Goal: Navigation & Orientation: Find specific page/section

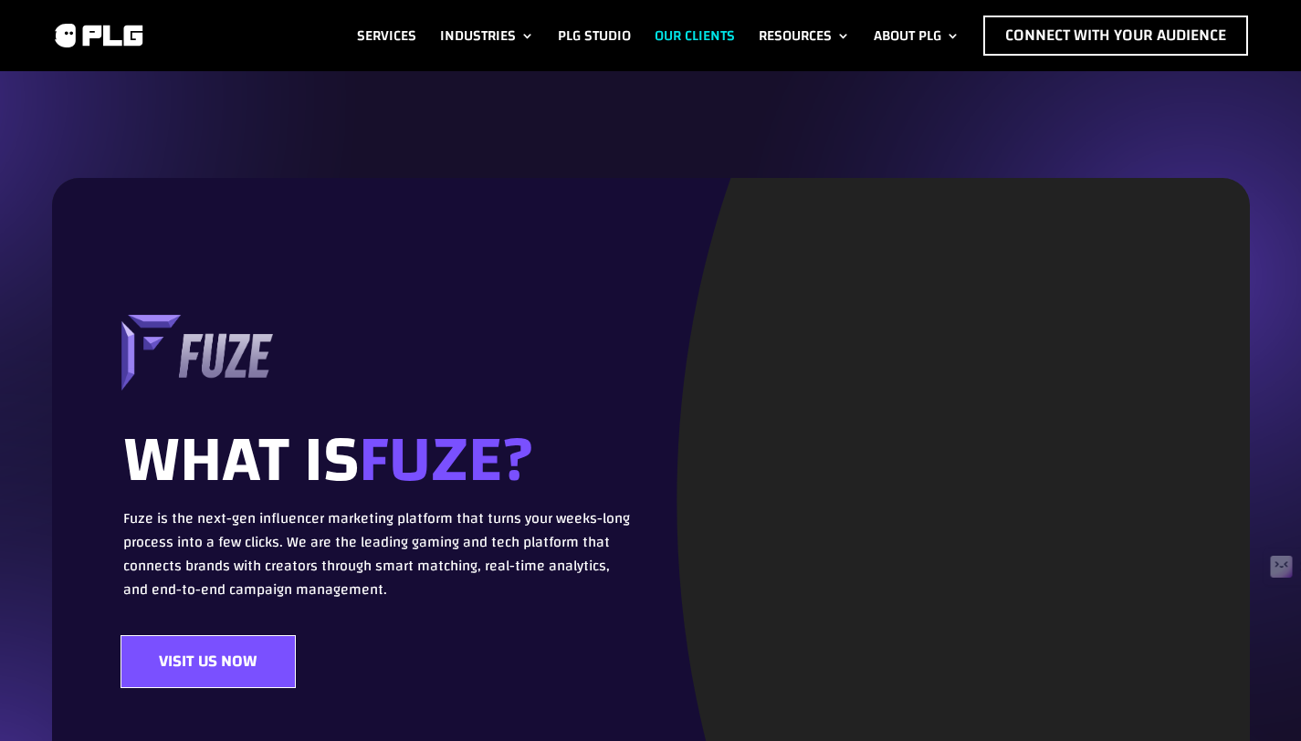
click at [713, 31] on link "Our Clients" at bounding box center [695, 36] width 80 height 40
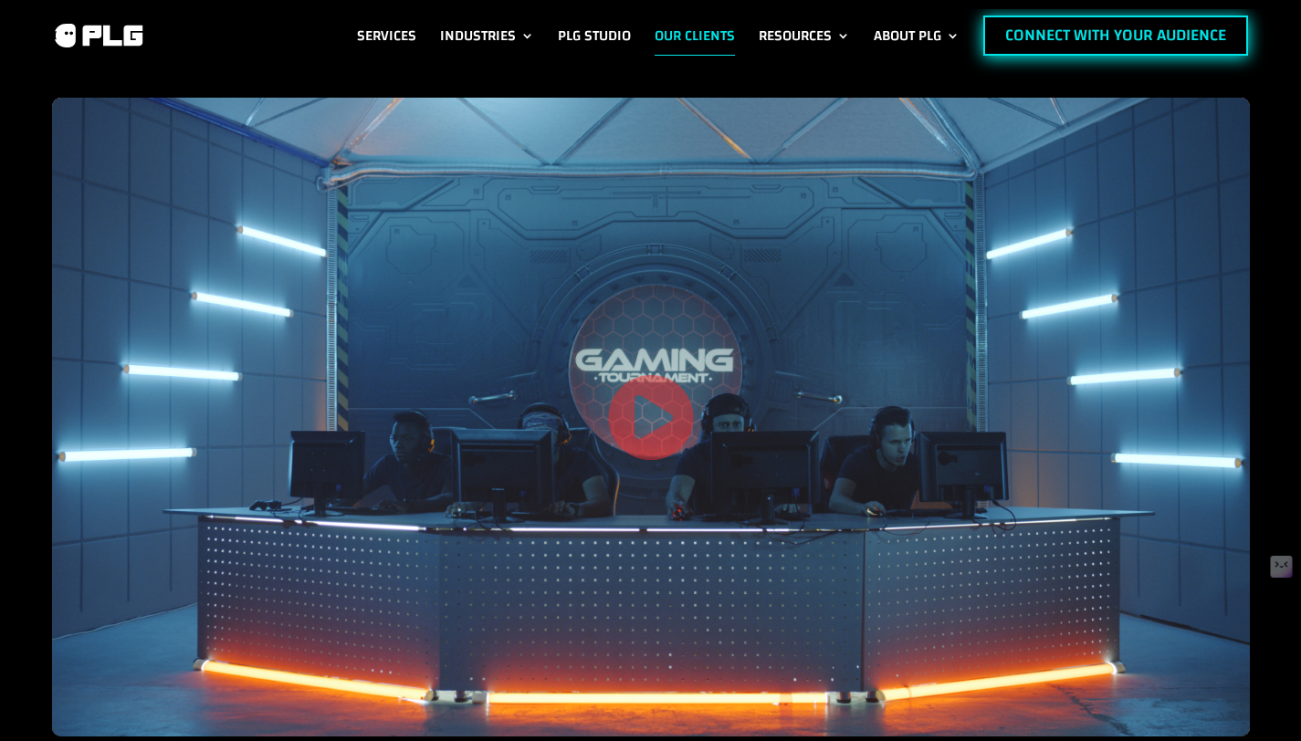
click at [1076, 35] on link "Connect with Your Audience" at bounding box center [1115, 36] width 265 height 40
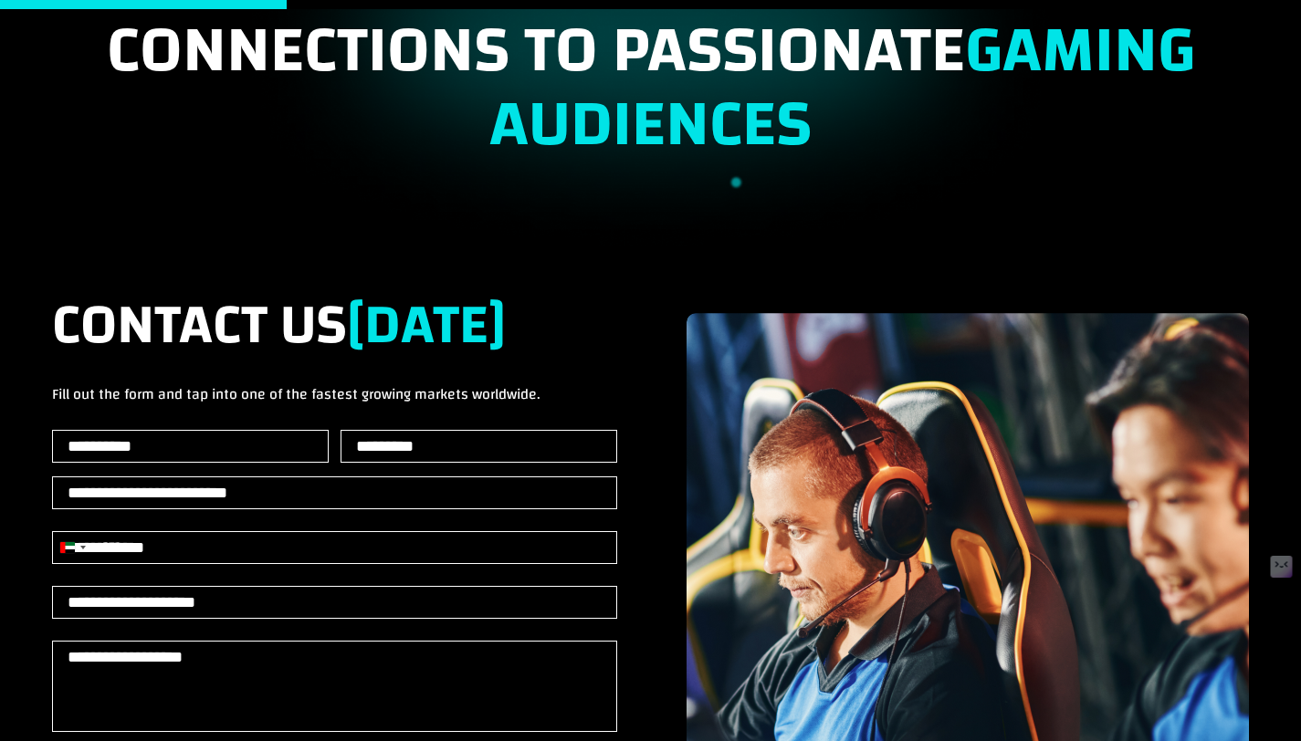
scroll to position [336, 0]
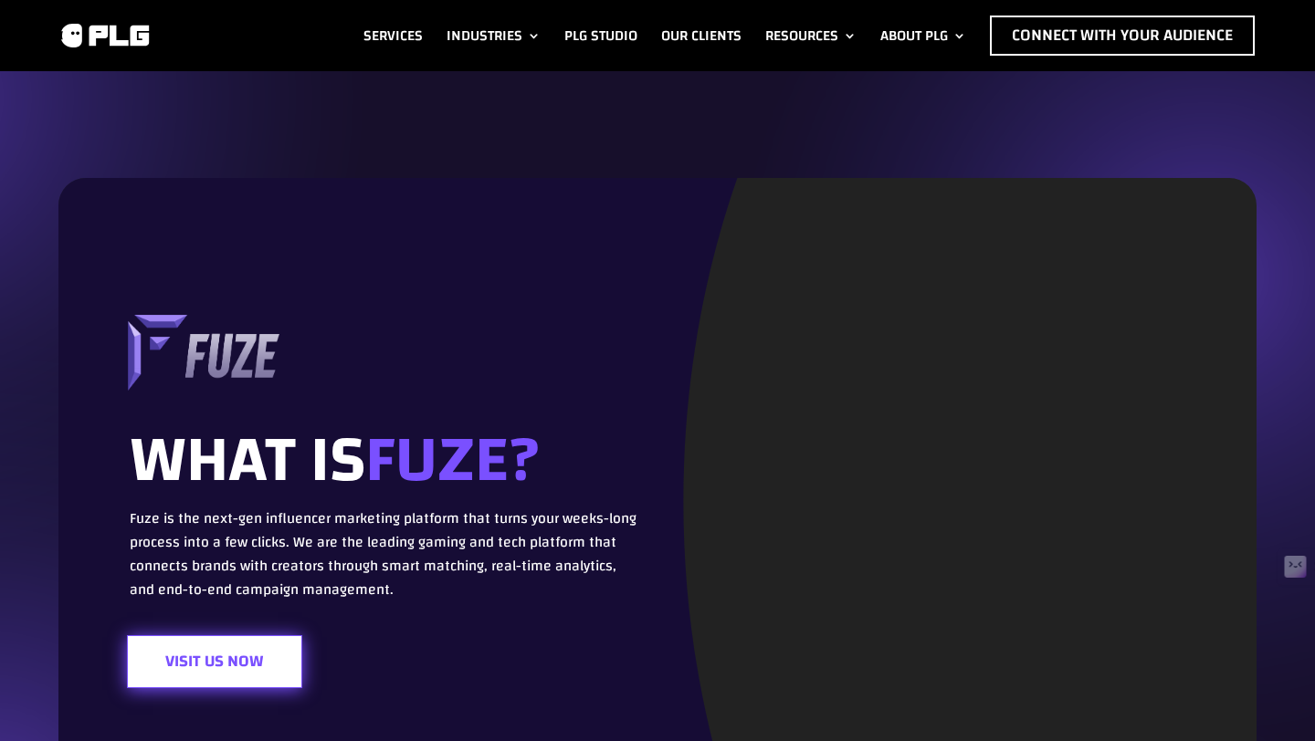
click at [265, 658] on link "Visit Us Now" at bounding box center [214, 662] width 175 height 54
